Goal: Task Accomplishment & Management: Complete application form

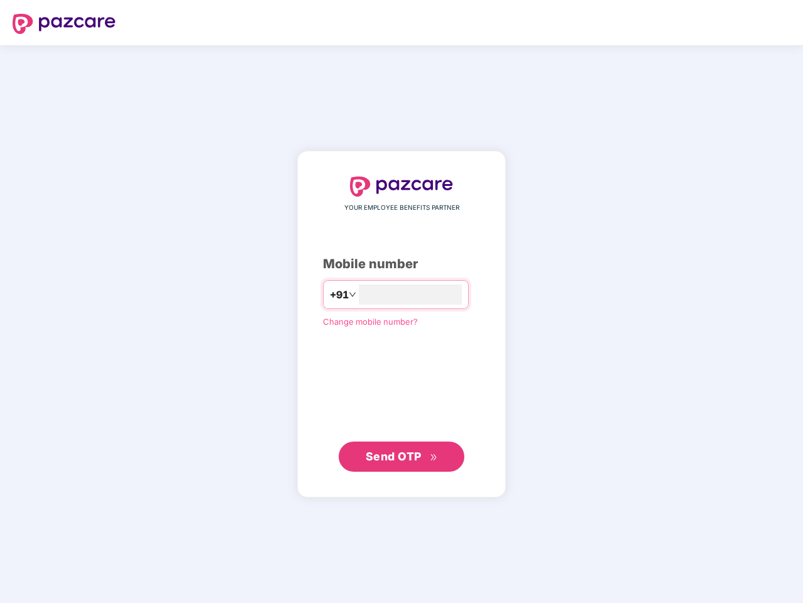
click at [401, 302] on input "number" at bounding box center [410, 295] width 103 height 20
click at [64, 24] on img at bounding box center [64, 24] width 103 height 20
click at [330, 295] on span "+91" at bounding box center [339, 295] width 19 height 16
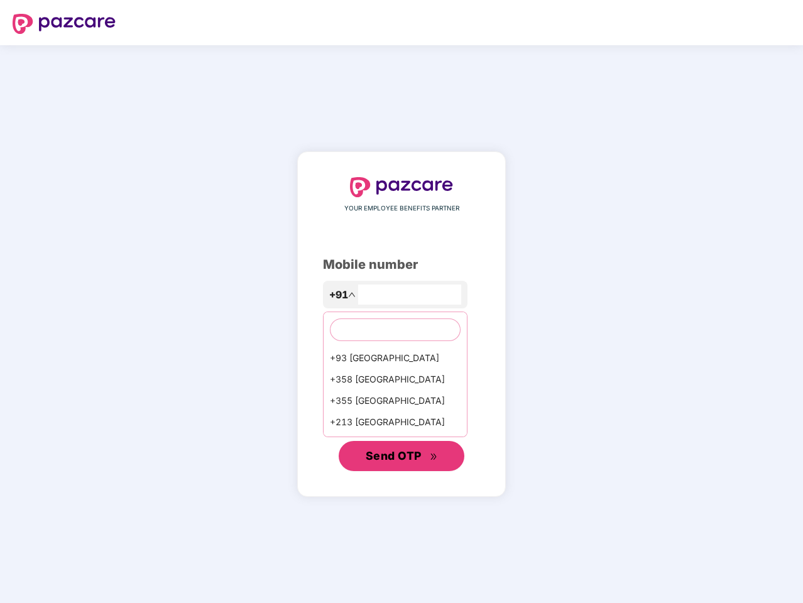
click at [401, 457] on span "Send OTP" at bounding box center [394, 455] width 56 height 13
